Goal: Task Accomplishment & Management: Complete application form

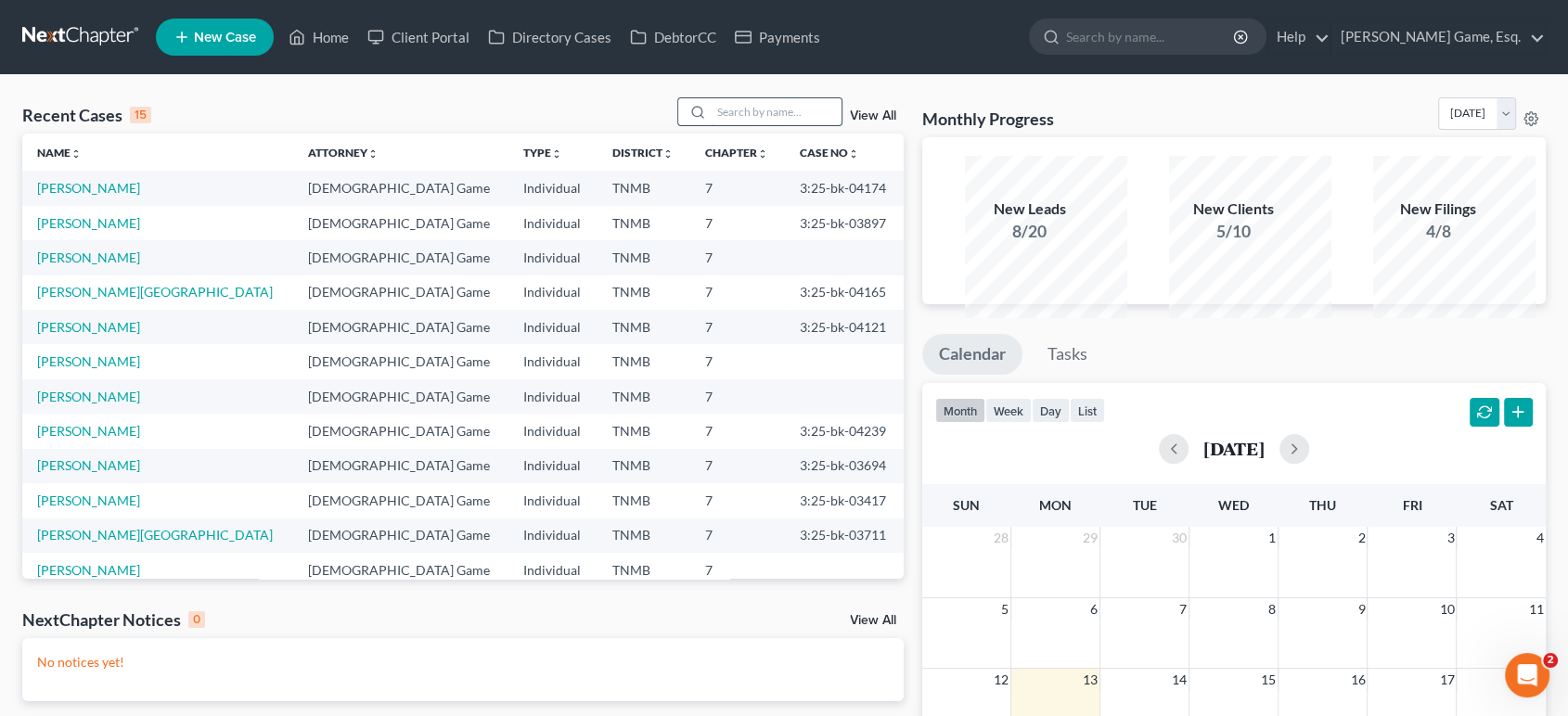
click at [712, 125] on input "search" at bounding box center [776, 112] width 130 height 27
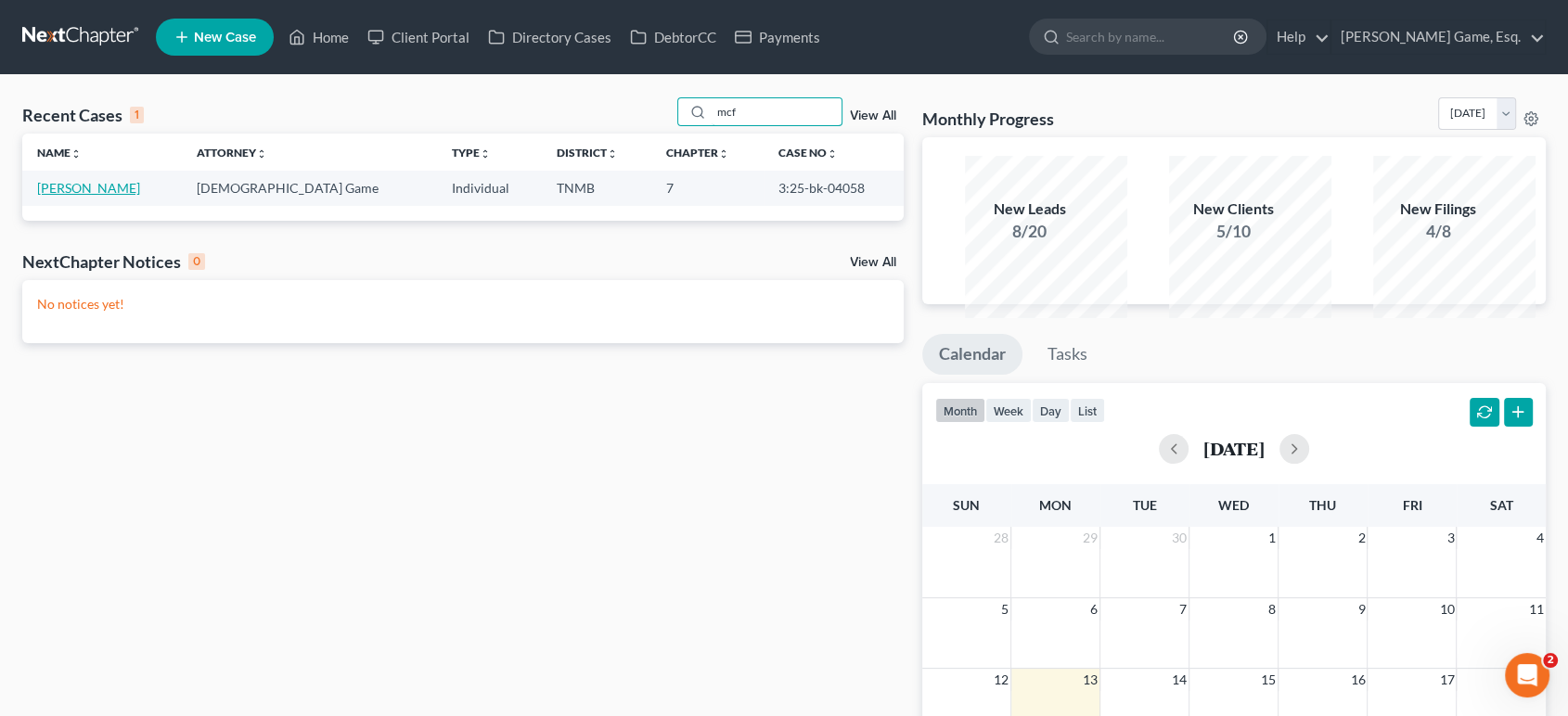
type input "mcf"
click at [140, 196] on link "[PERSON_NAME]" at bounding box center [88, 188] width 103 height 15
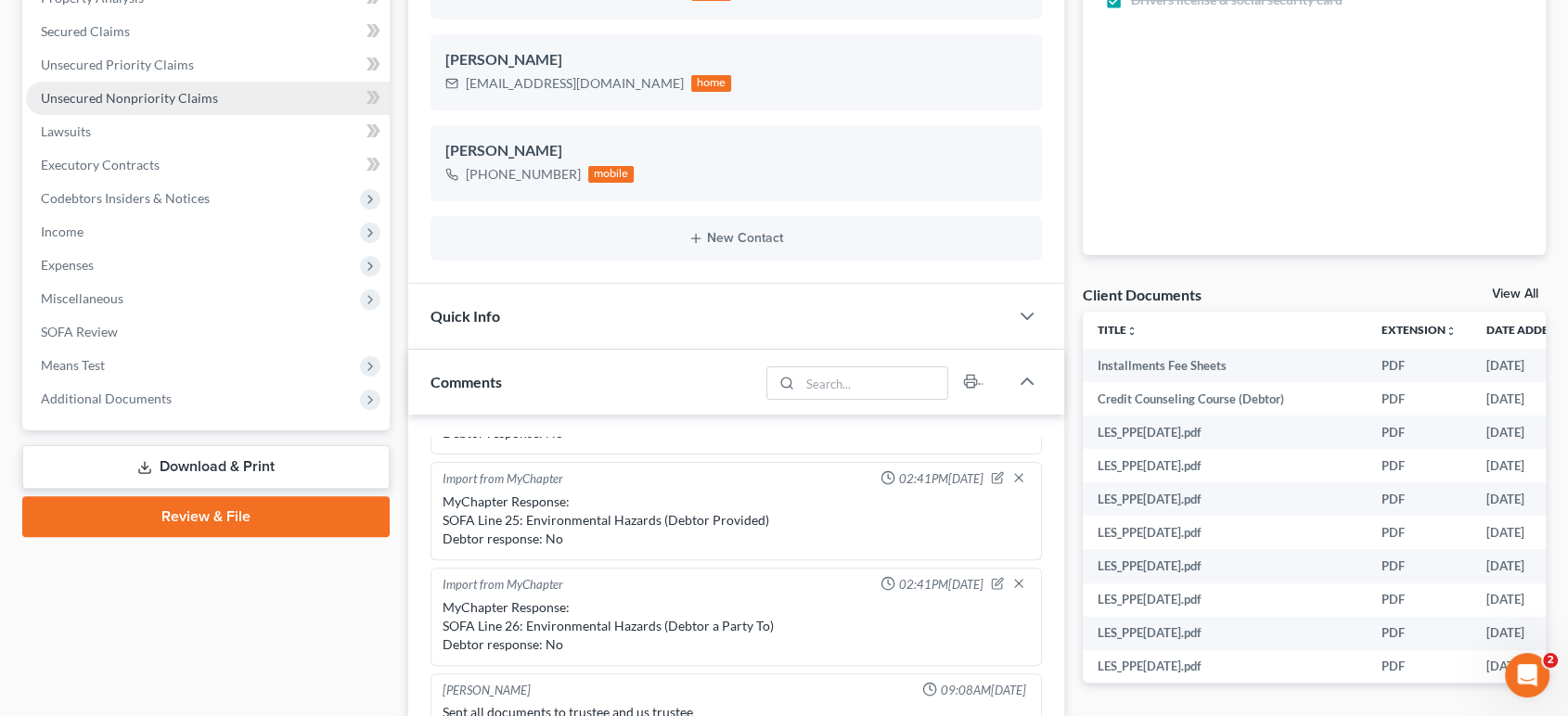
scroll to position [515, 0]
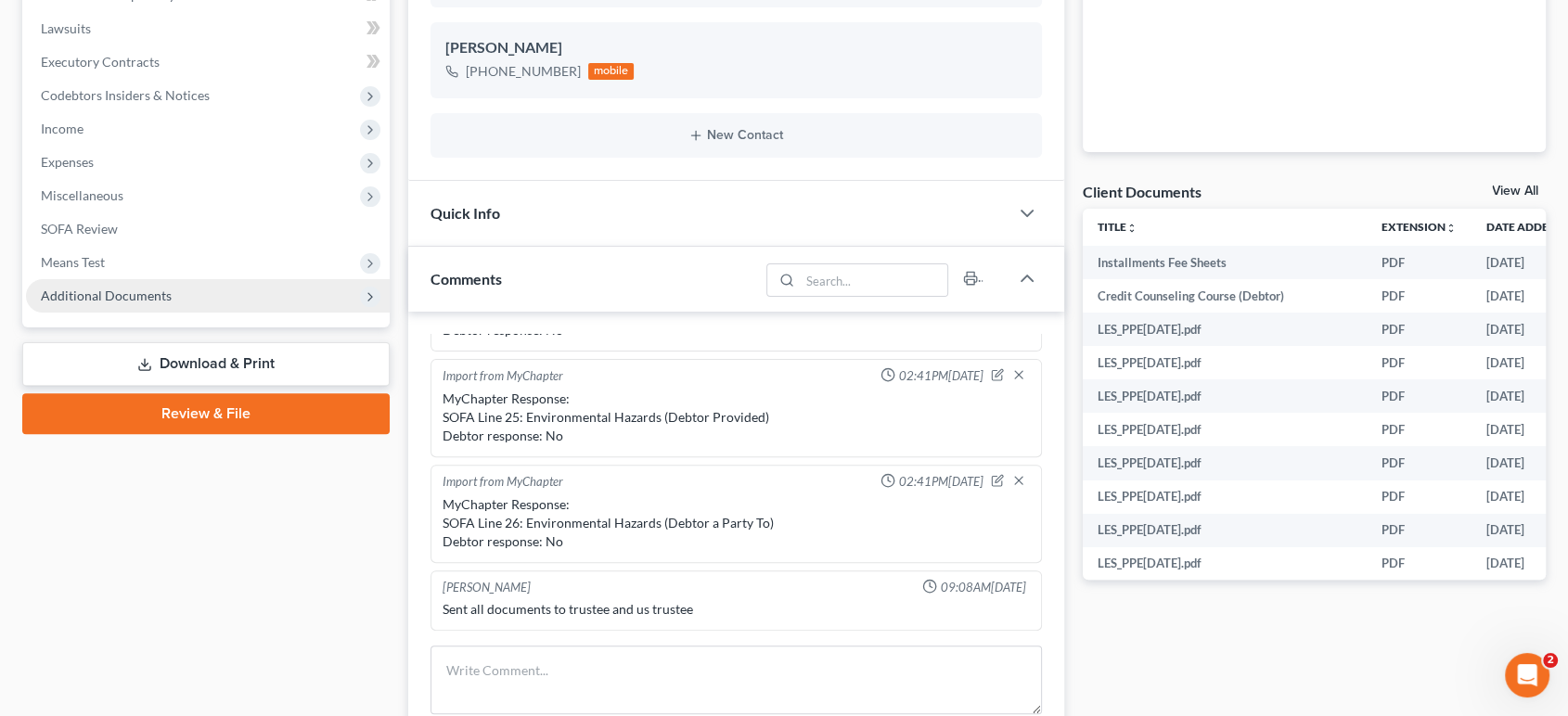
click at [153, 304] on span "Additional Documents" at bounding box center [106, 295] width 131 height 15
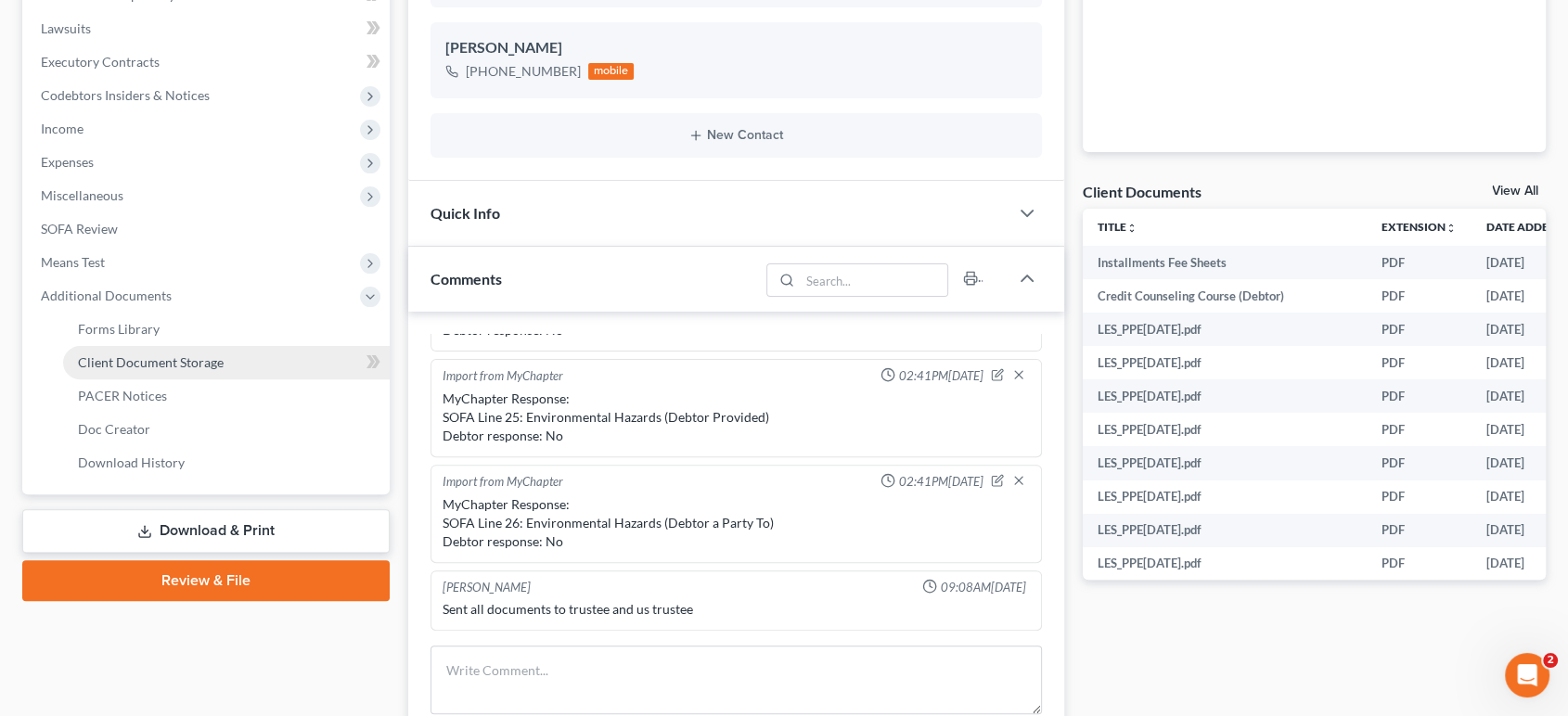
click at [248, 380] on link "Client Document Storage" at bounding box center [226, 362] width 327 height 34
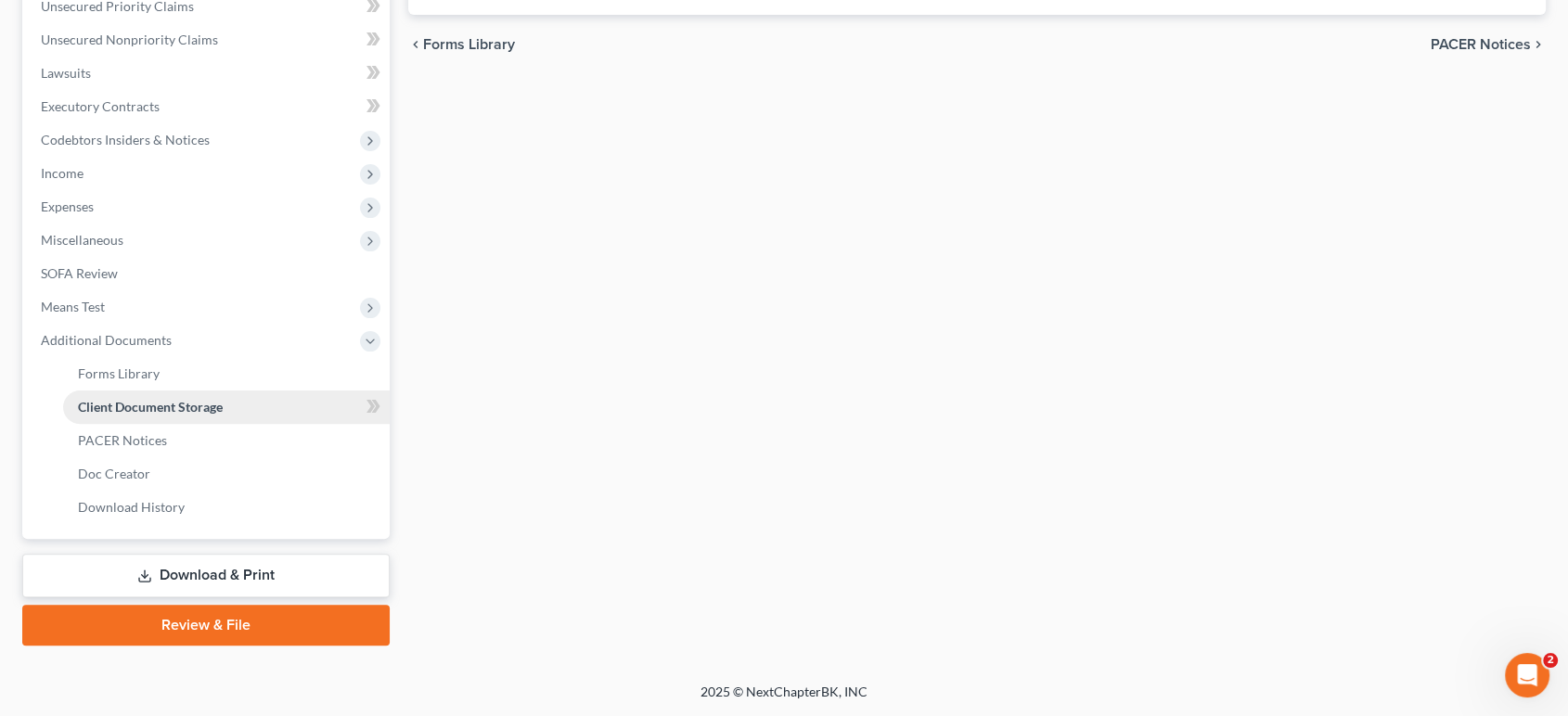
scroll to position [513, 0]
select select "0"
select select "8"
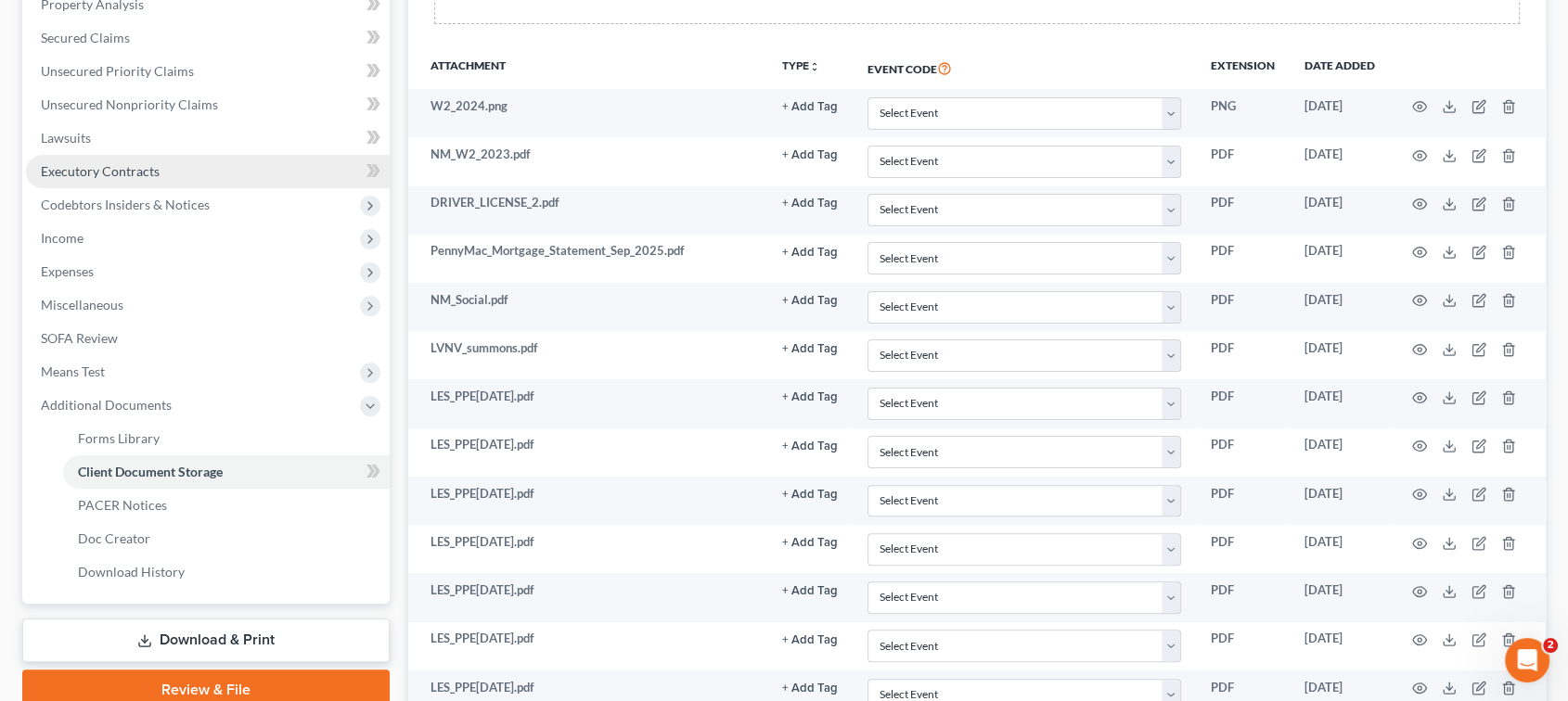
scroll to position [515, 0]
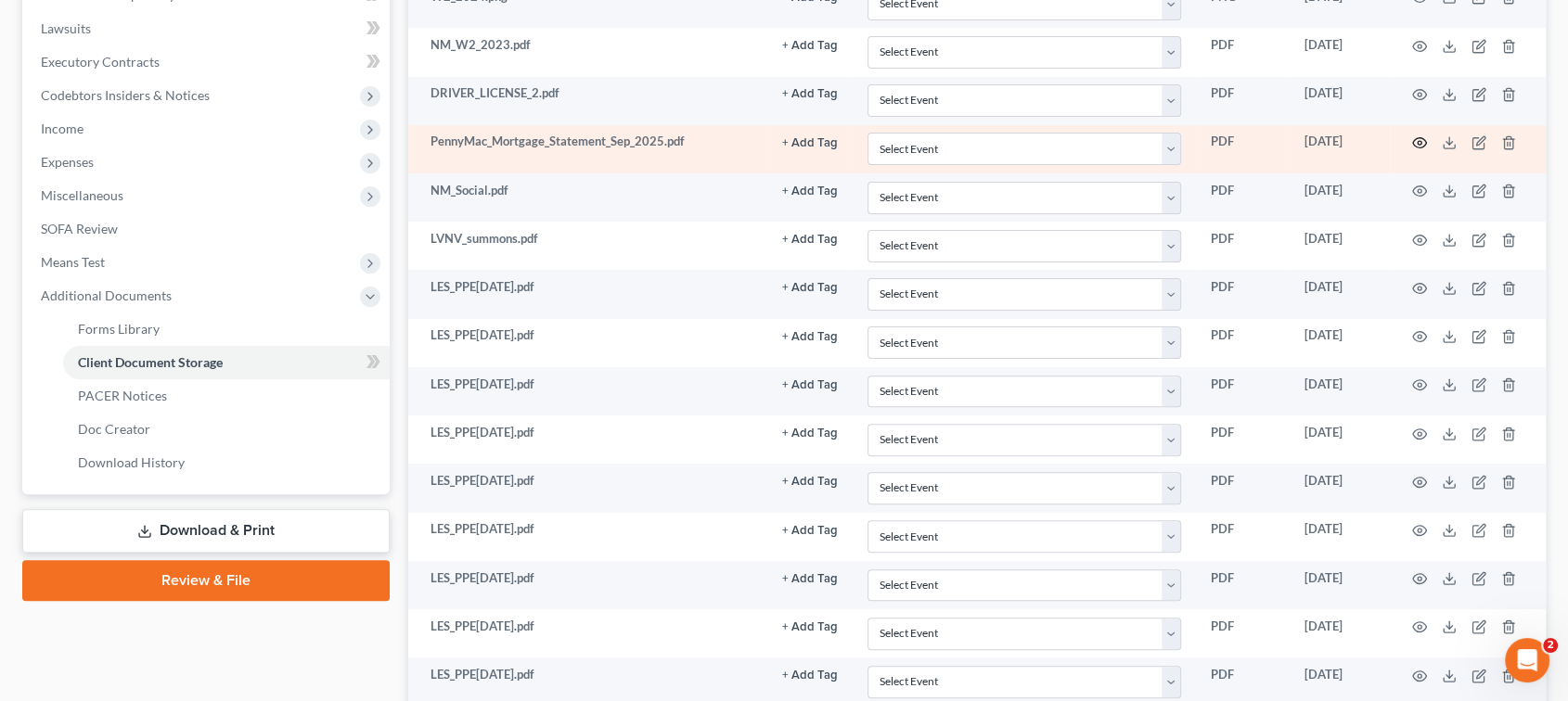
click at [1427, 150] on icon "button" at bounding box center [1419, 142] width 14 height 14
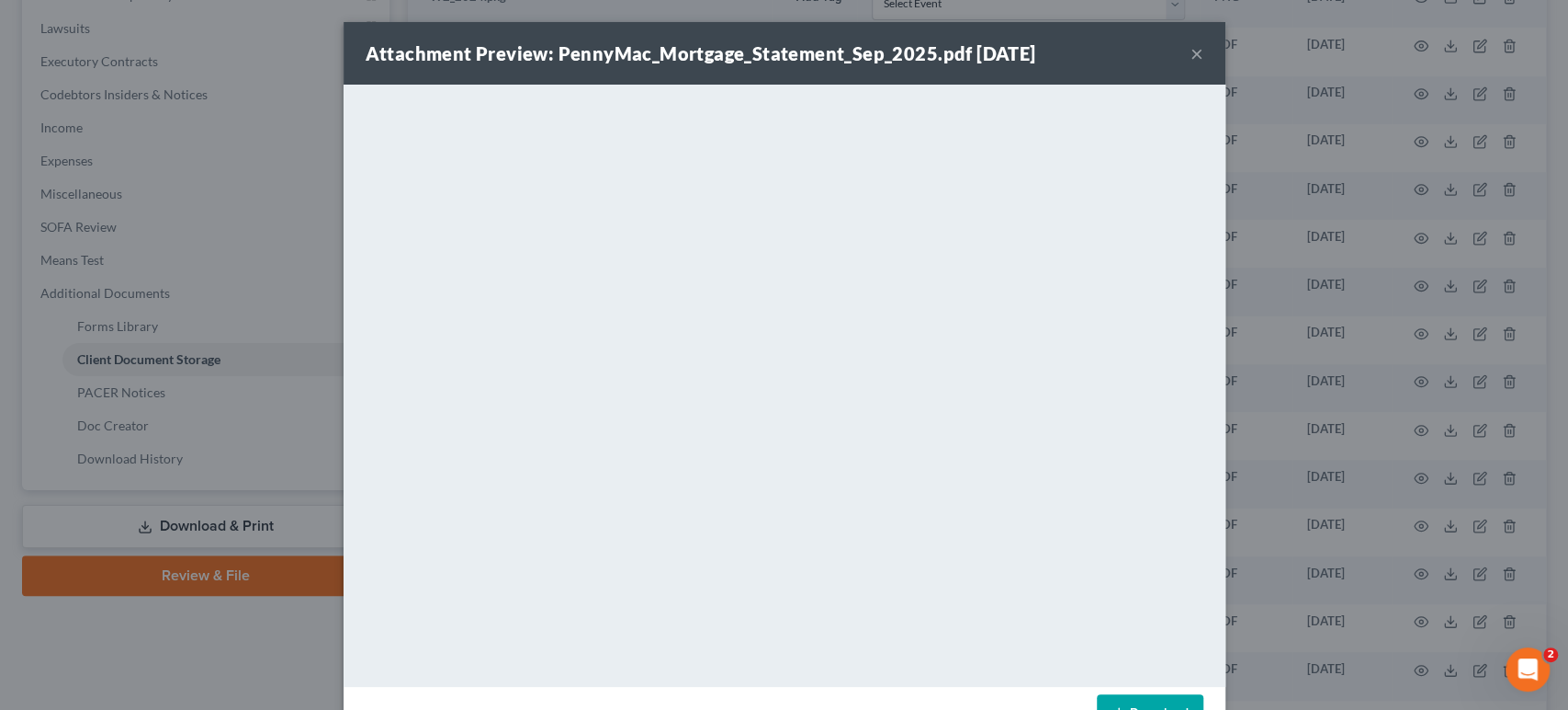
click at [1203, 61] on button "×" at bounding box center [1197, 53] width 12 height 22
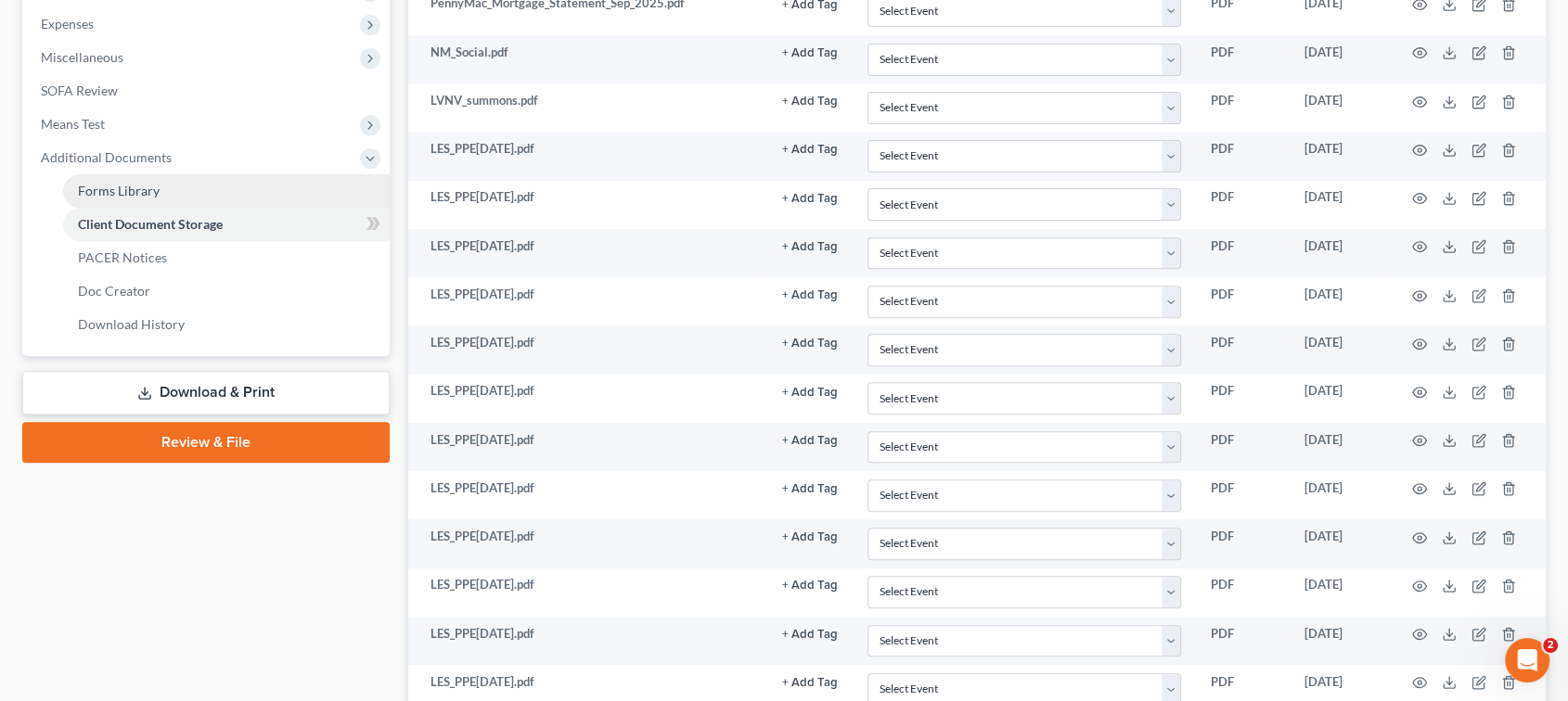
scroll to position [618, 0]
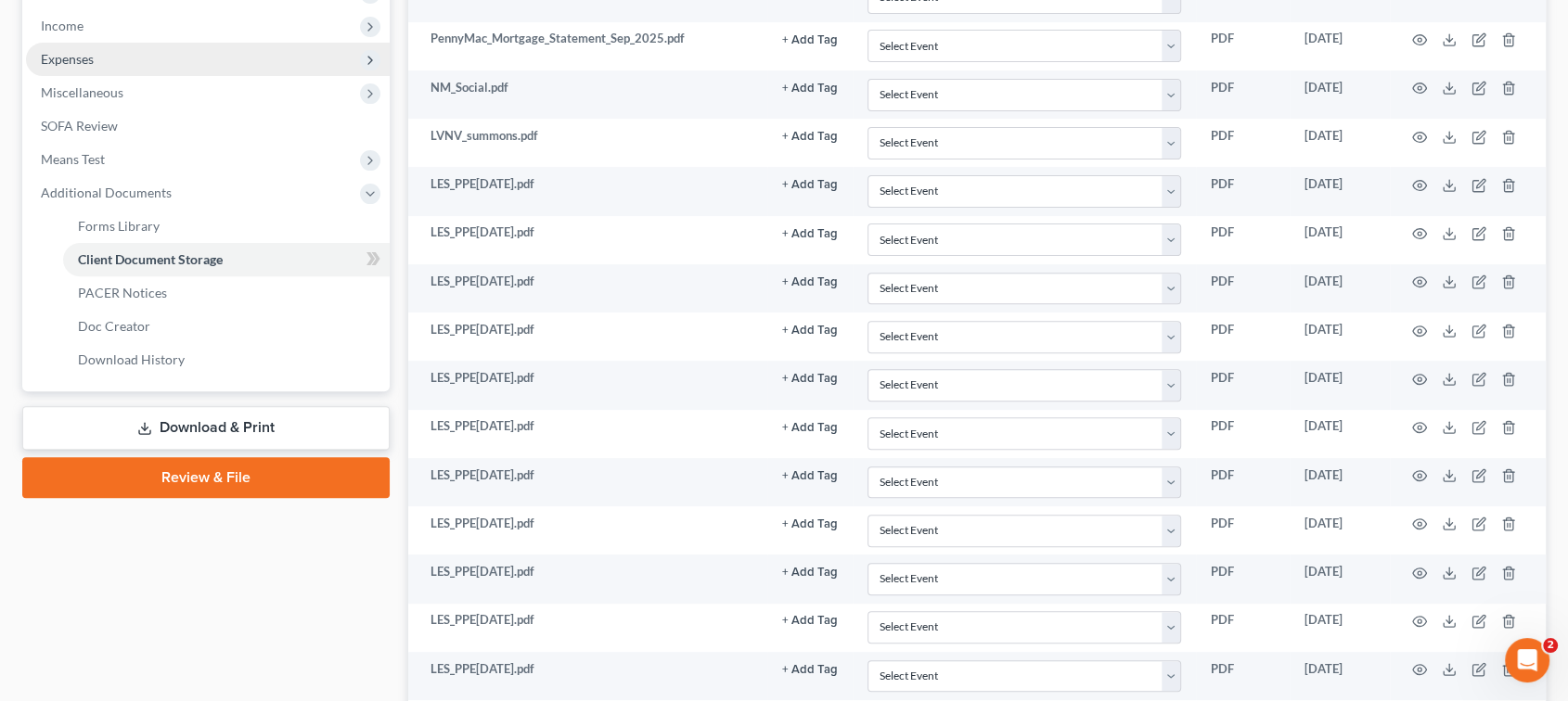
click at [122, 76] on span "Expenses" at bounding box center [207, 59] width 364 height 34
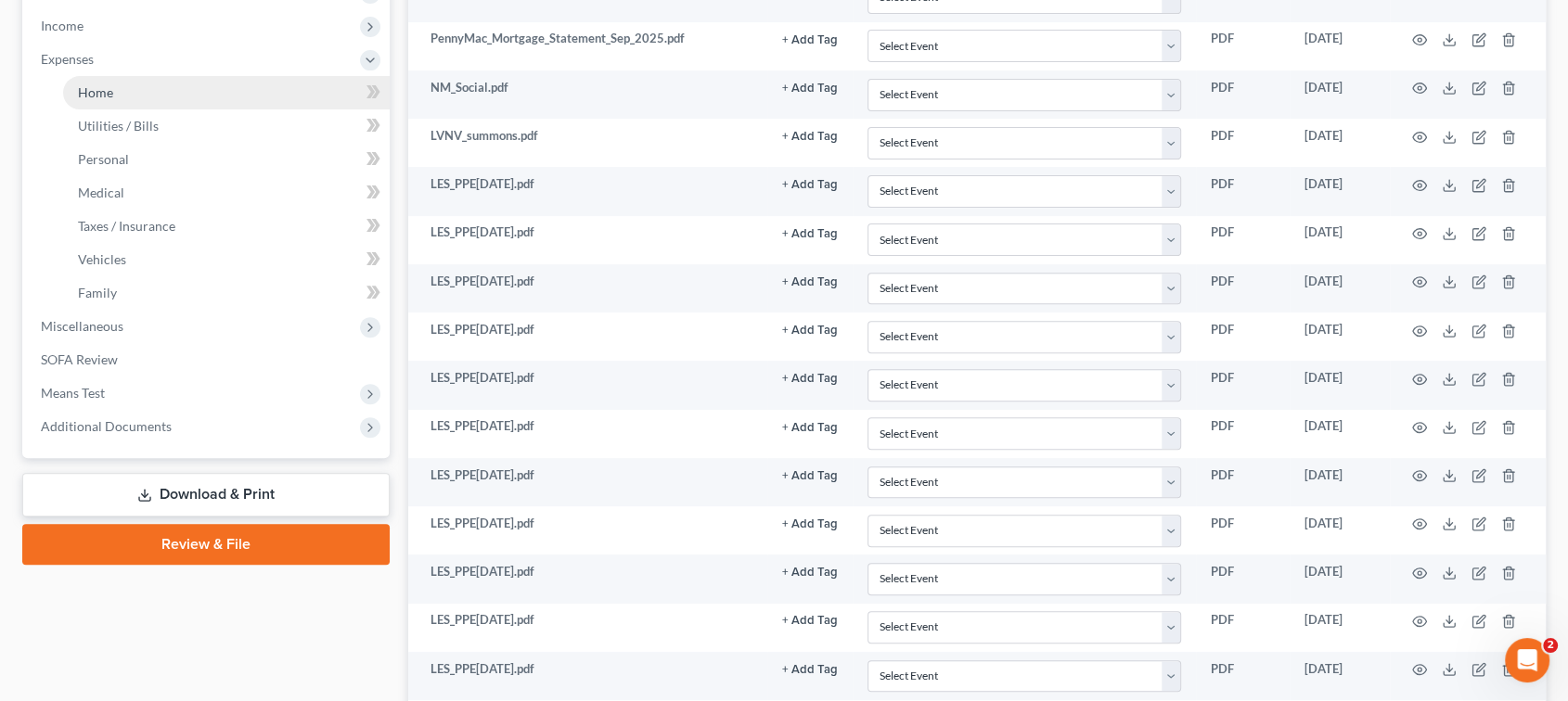
click at [149, 110] on link "Home" at bounding box center [226, 93] width 327 height 34
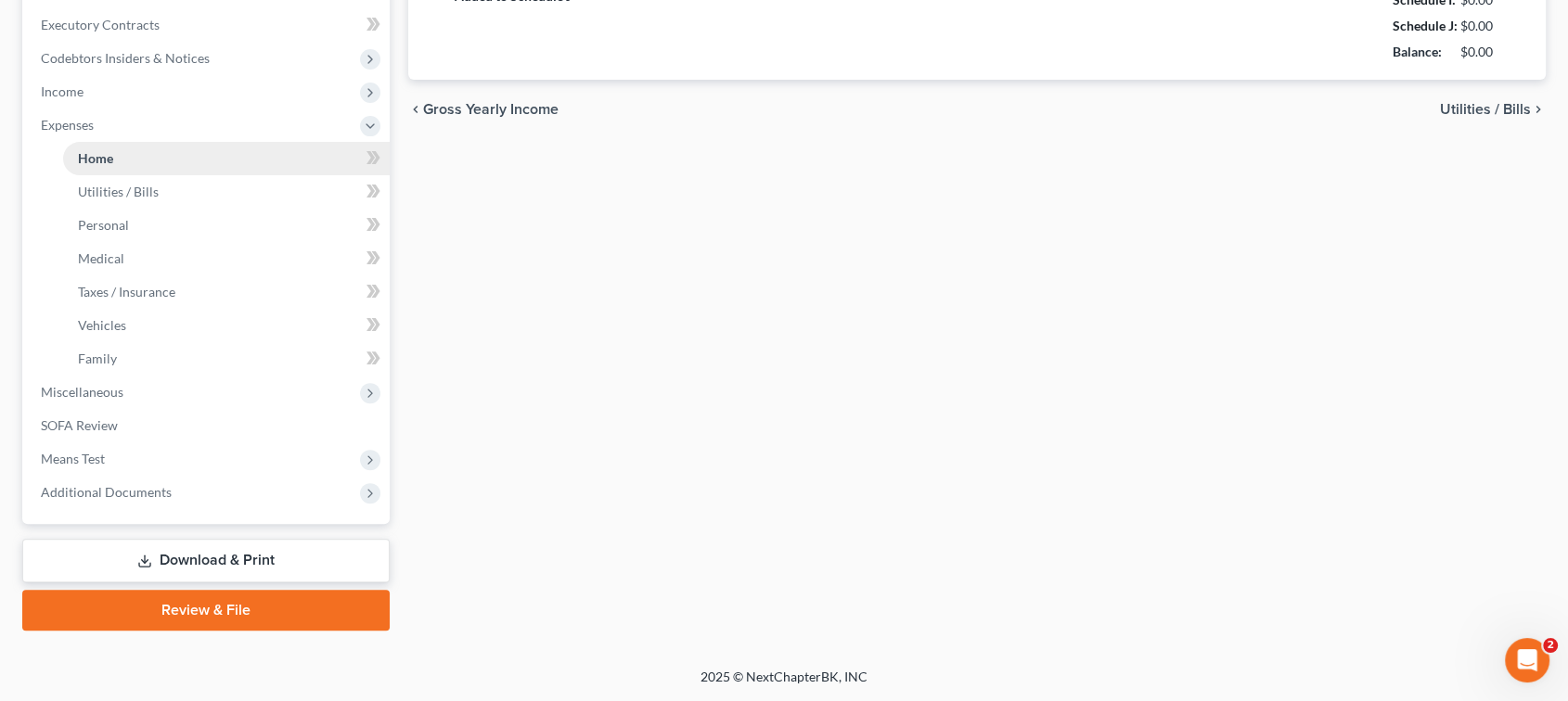
type input "1,935.00"
type input "0.00"
radio input "true"
type input "0.00"
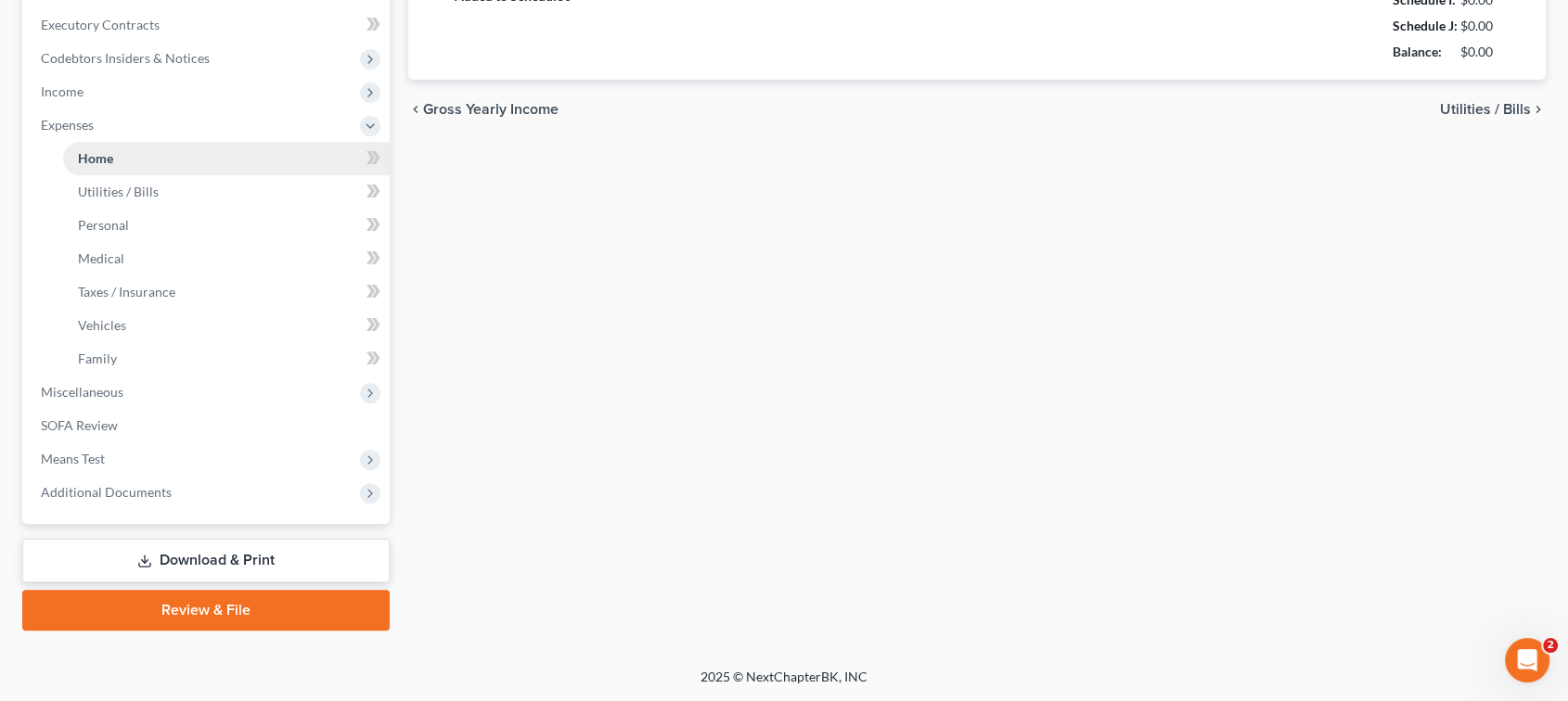
type input "100.00"
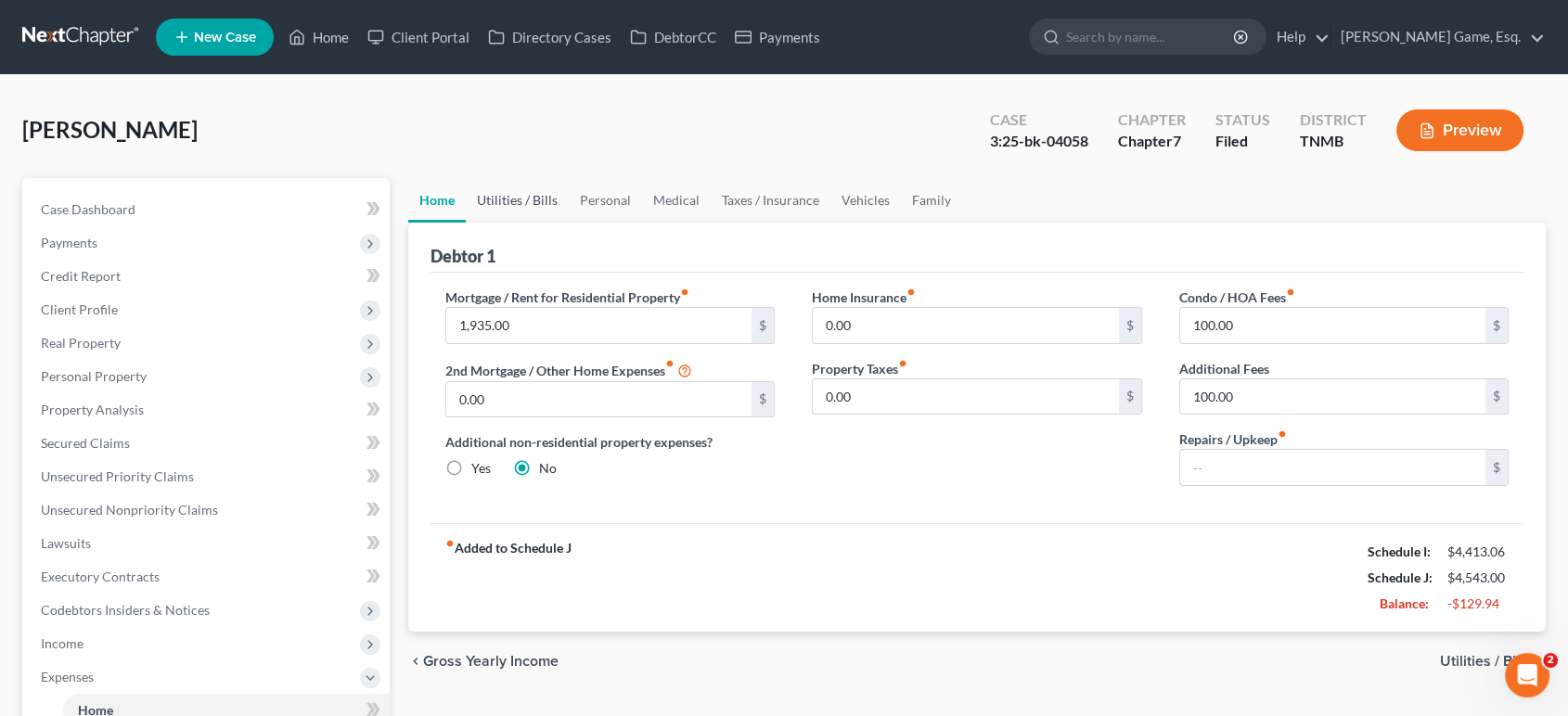
click at [551, 223] on link "Utilities / Bills" at bounding box center [517, 200] width 103 height 44
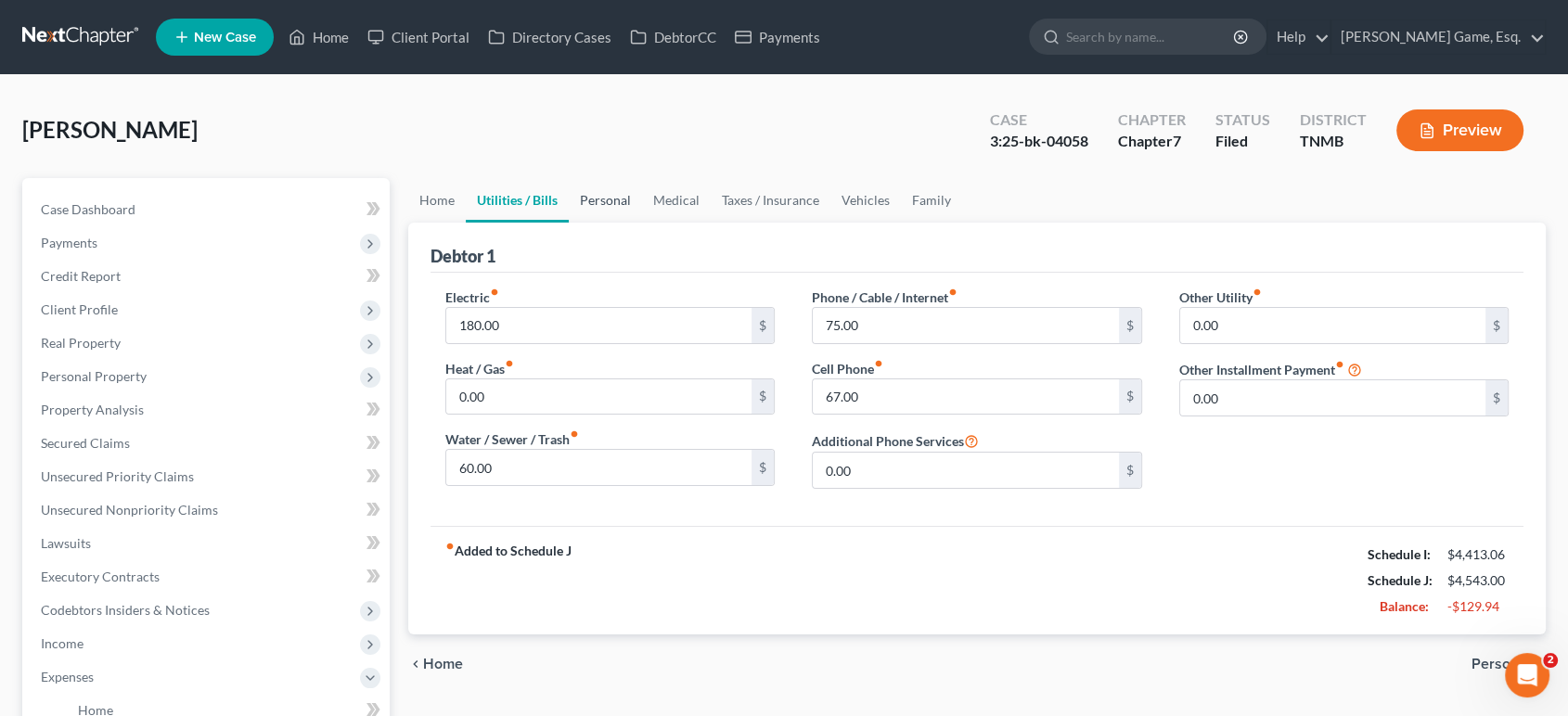
click at [641, 223] on link "Personal" at bounding box center [606, 200] width 73 height 44
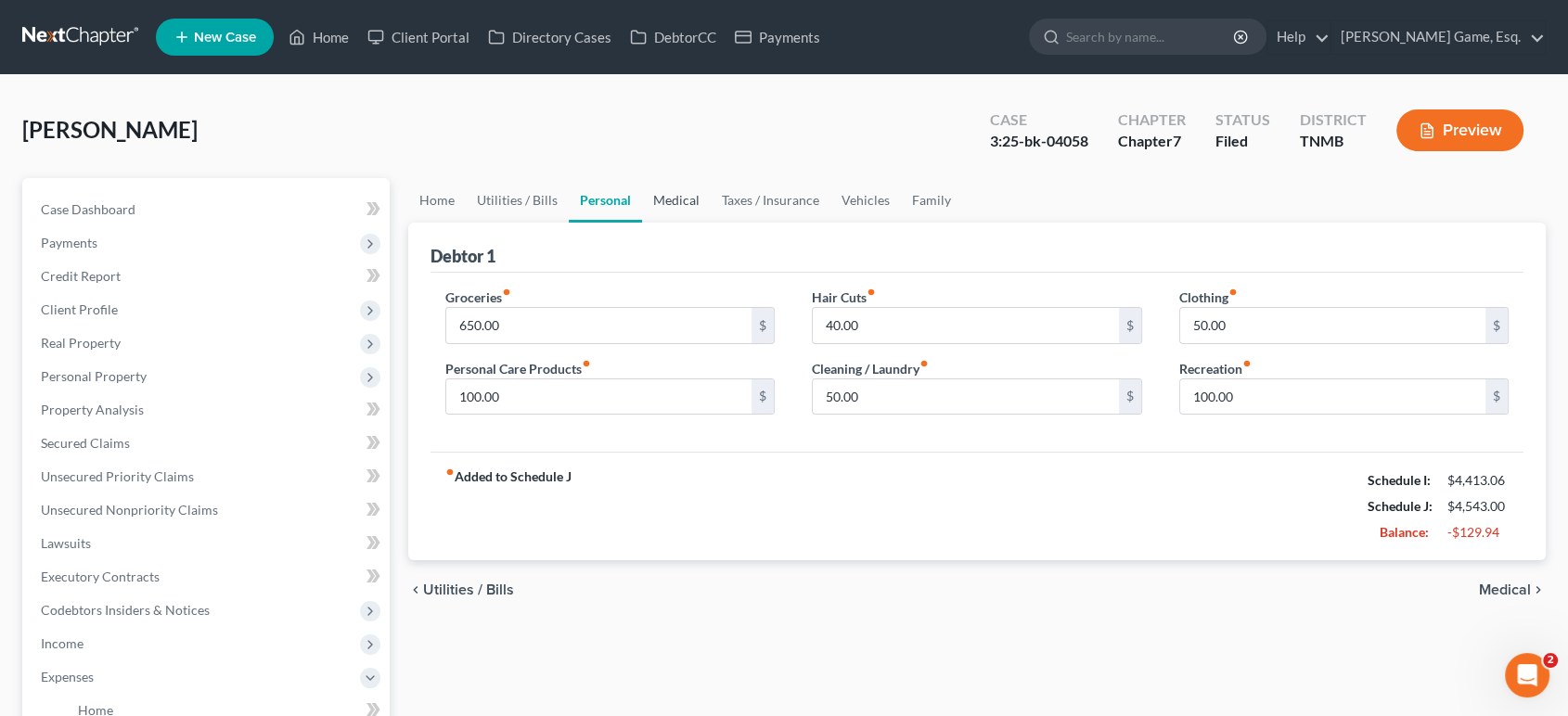
click at [711, 223] on link "Medical" at bounding box center [676, 200] width 68 height 44
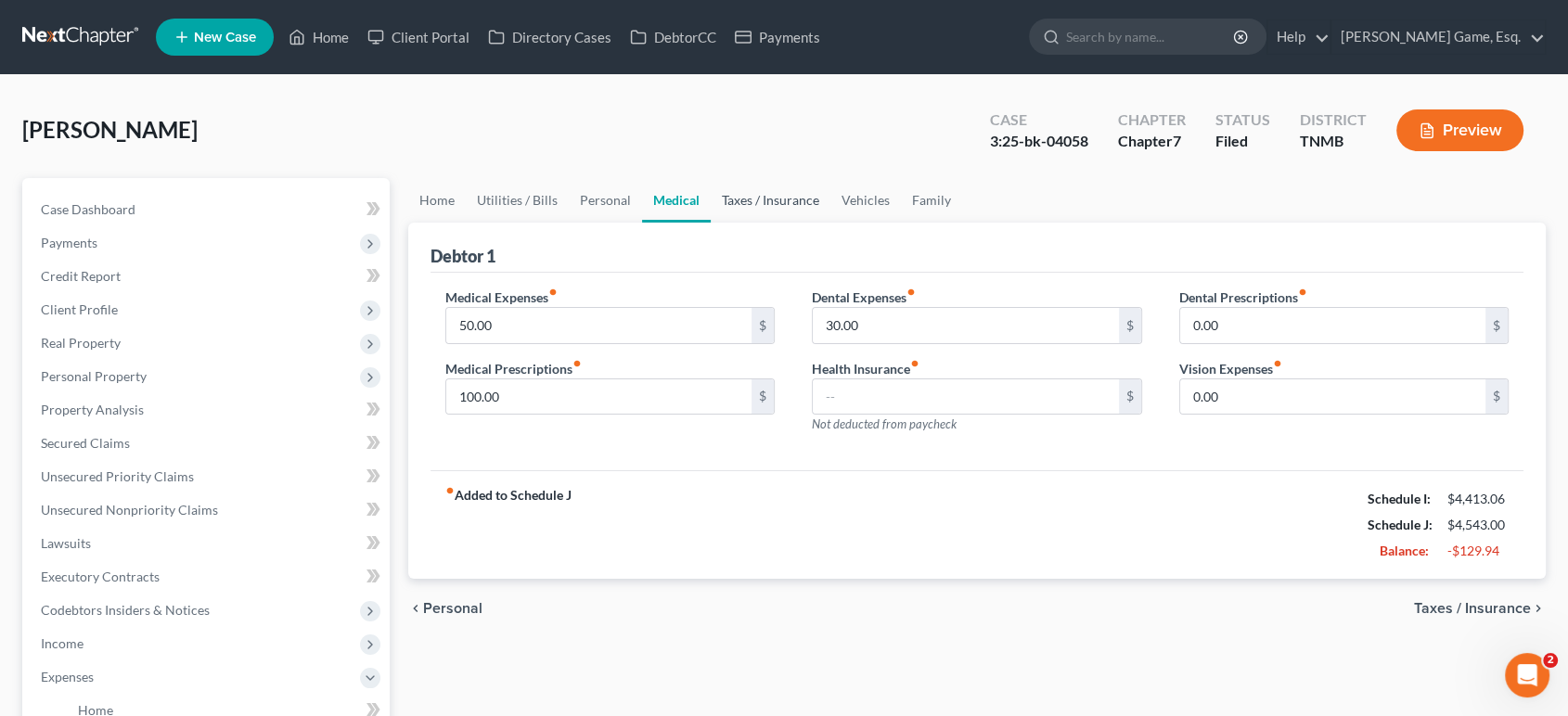
click at [830, 223] on link "Taxes / Insurance" at bounding box center [770, 200] width 120 height 44
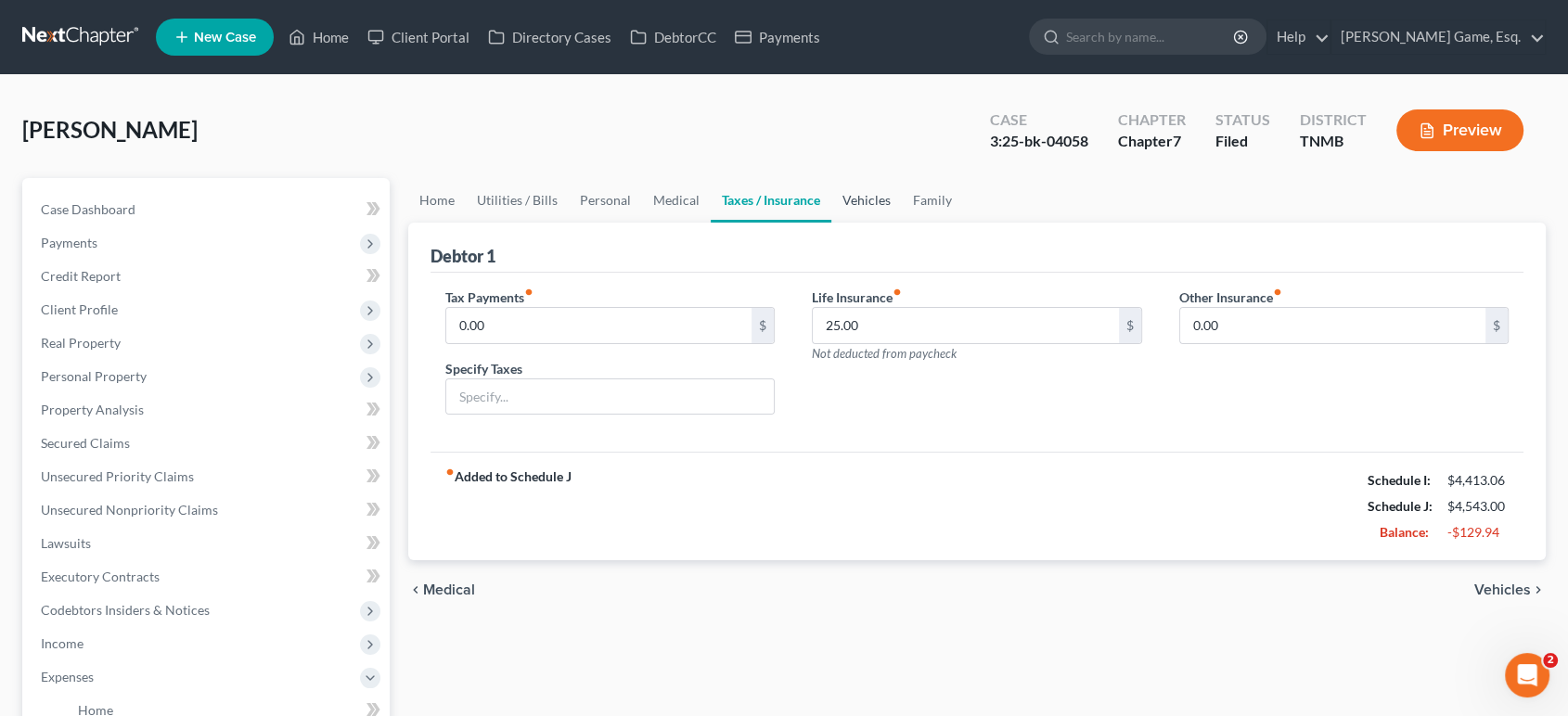
click at [902, 223] on link "Vehicles" at bounding box center [866, 200] width 70 height 44
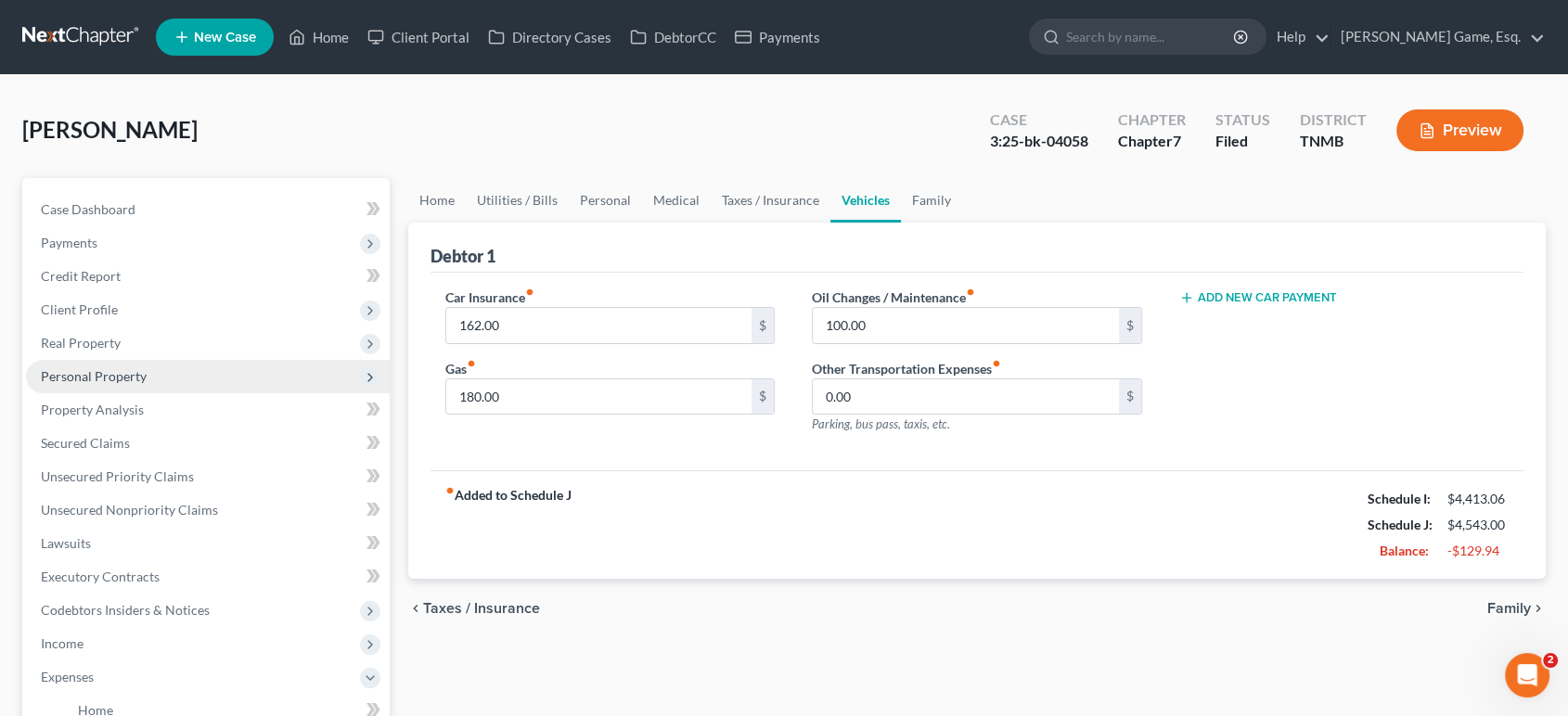
click at [147, 384] on span "Personal Property" at bounding box center [94, 376] width 106 height 15
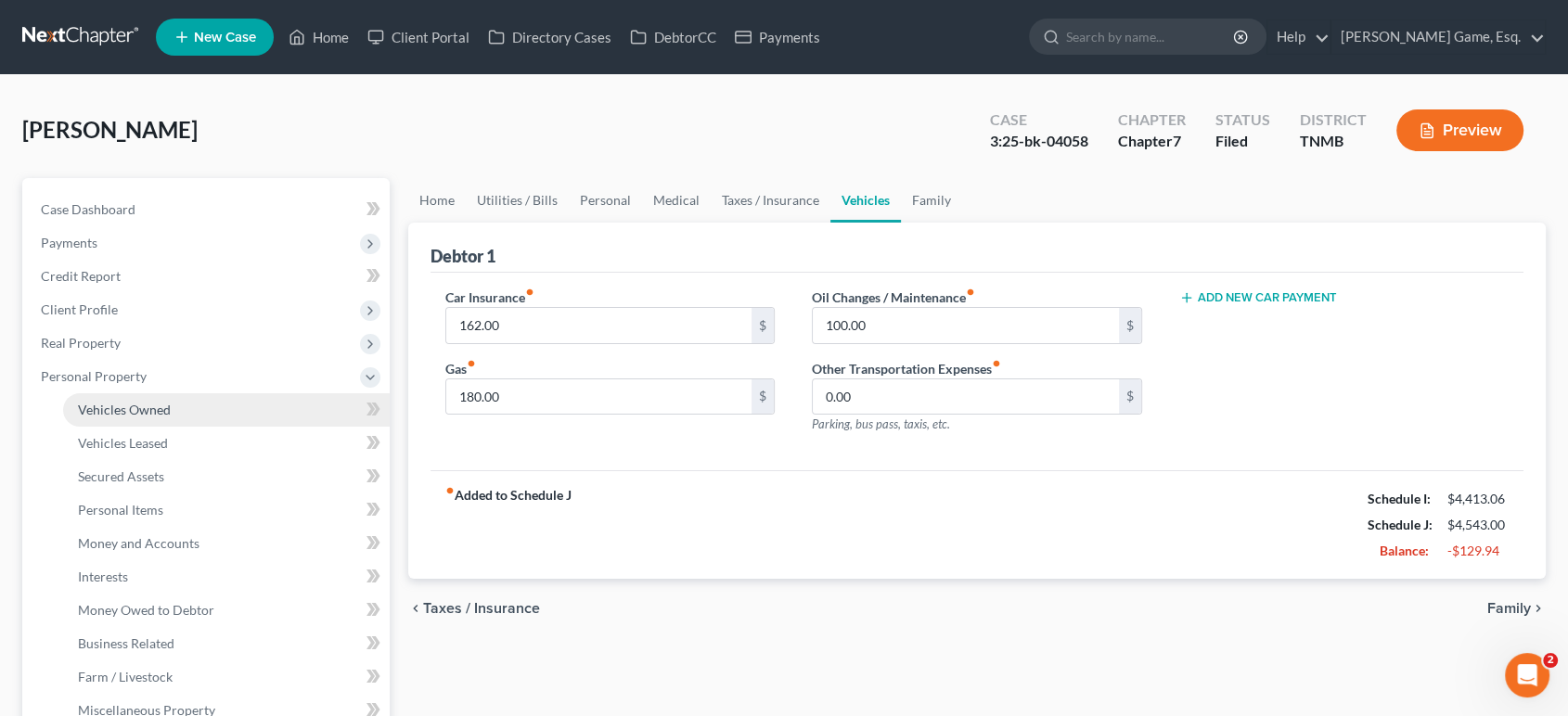
click at [171, 417] on span "Vehicles Owned" at bounding box center [124, 410] width 93 height 15
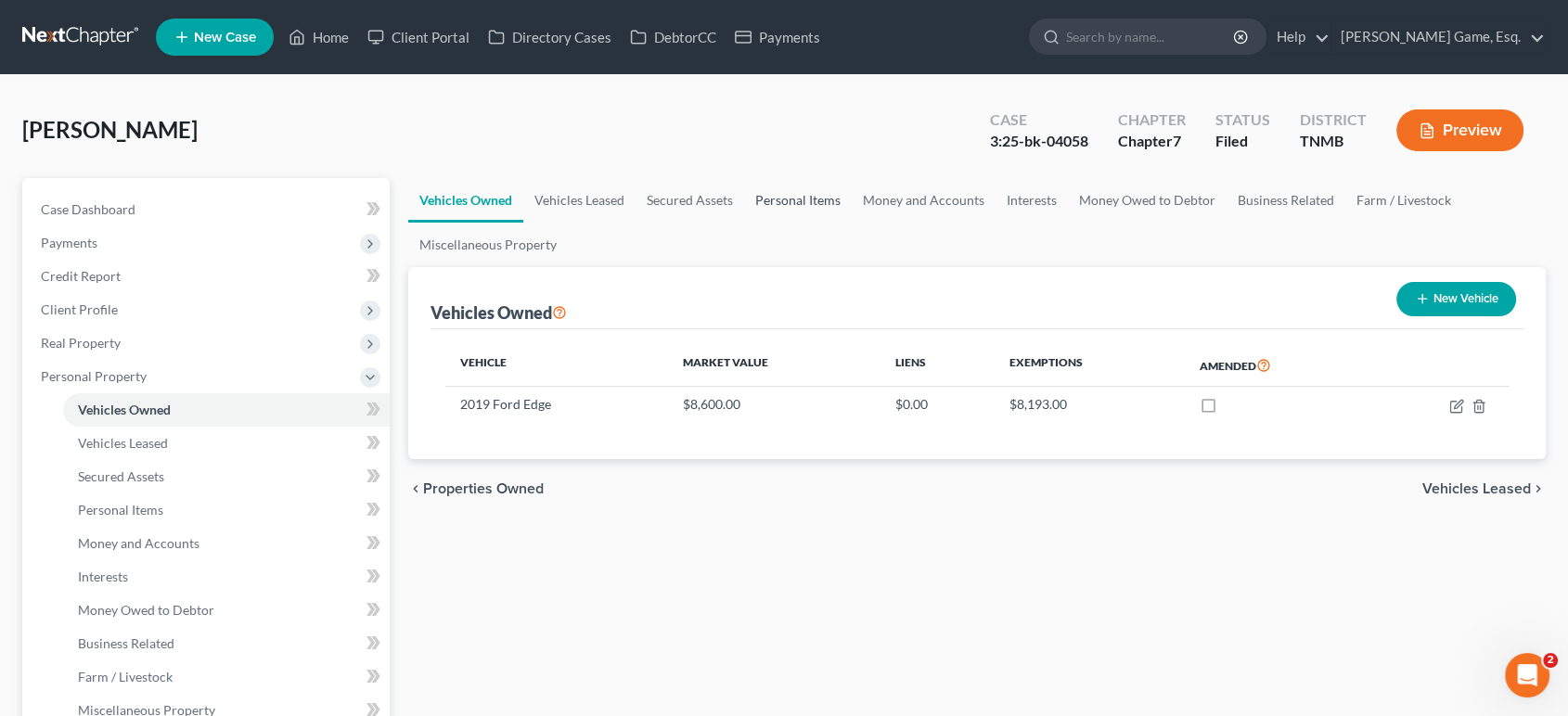
click at [852, 223] on link "Personal Items" at bounding box center [798, 200] width 108 height 44
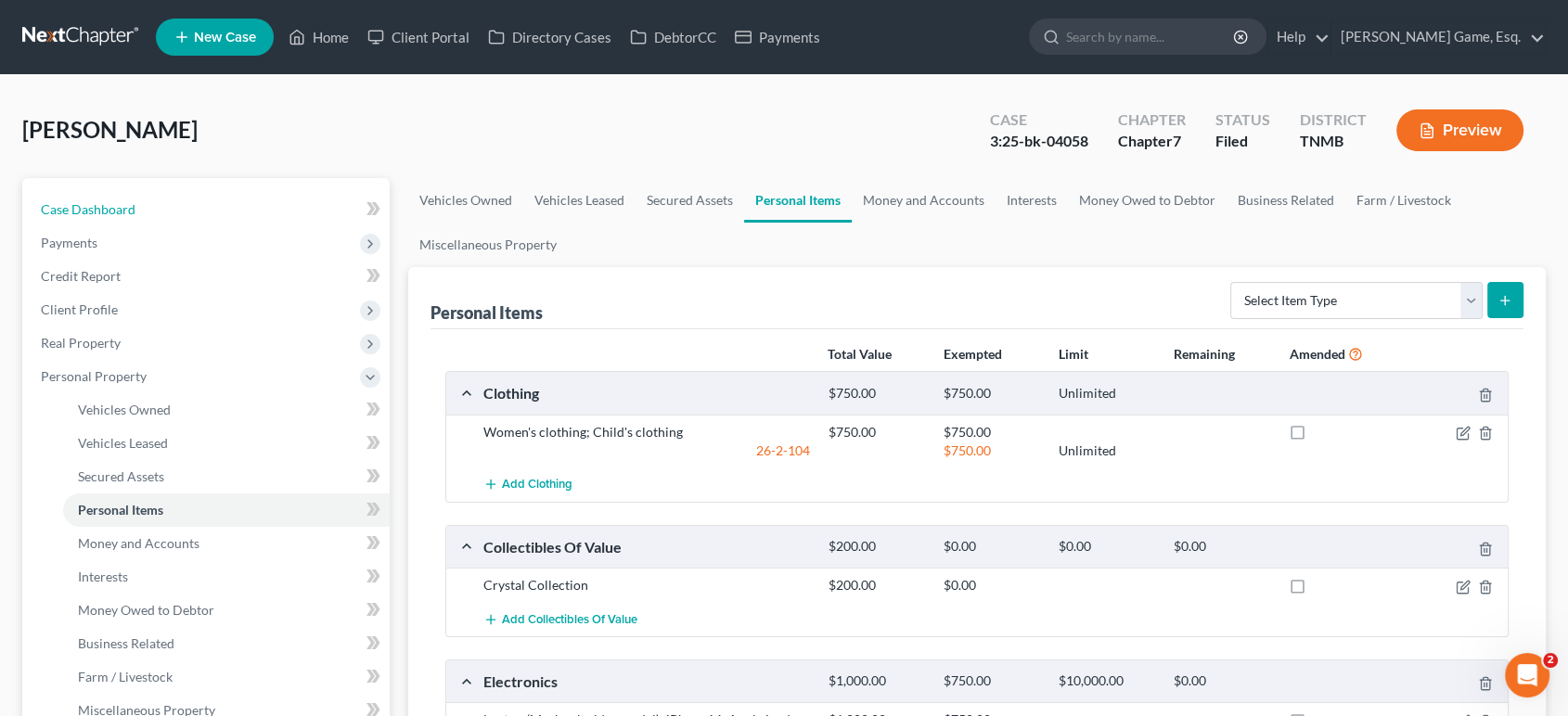
drag, startPoint x: 145, startPoint y: 265, endPoint x: 799, endPoint y: 184, distance: 659.0
click at [135, 217] on span "Case Dashboard" at bounding box center [88, 209] width 95 height 15
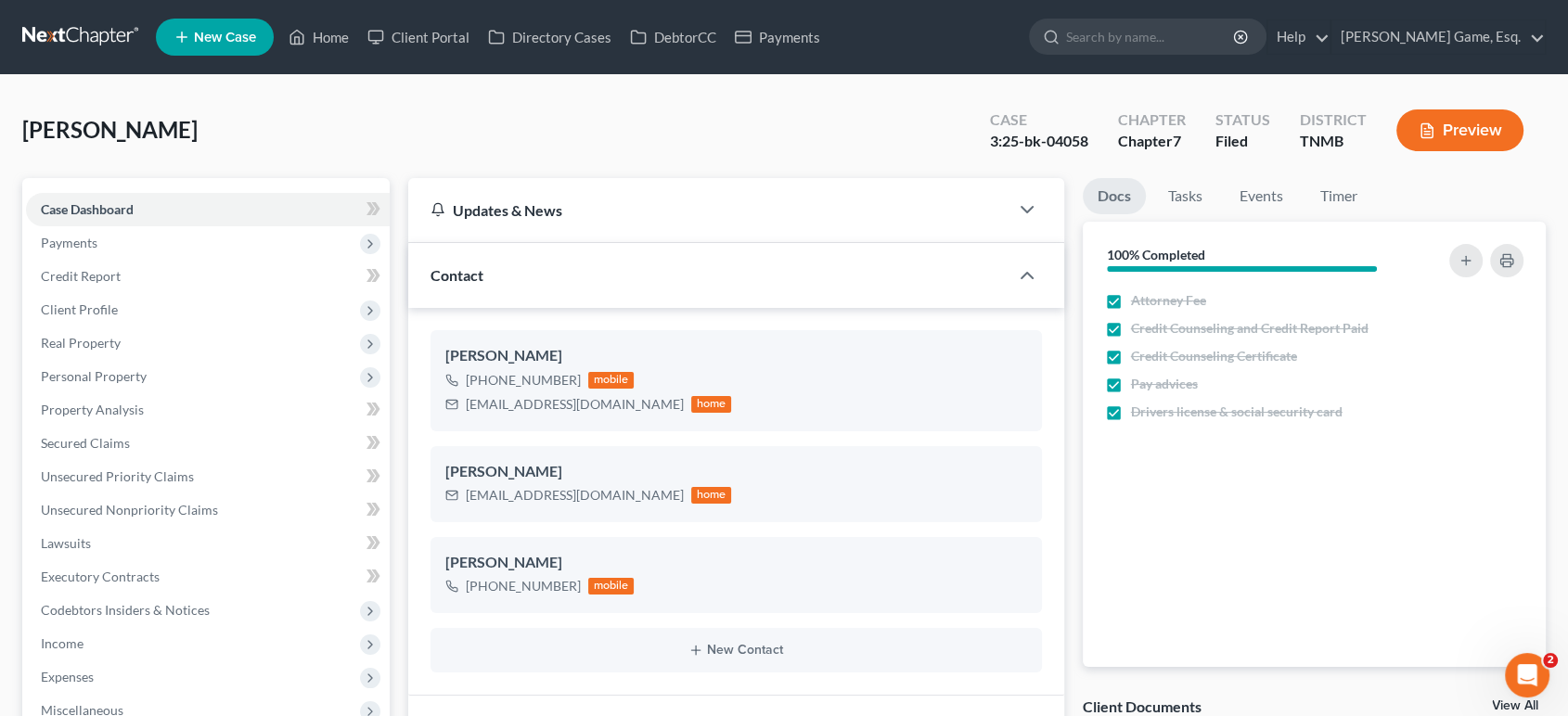
scroll to position [482, 0]
